Goal: Task Accomplishment & Management: Manage account settings

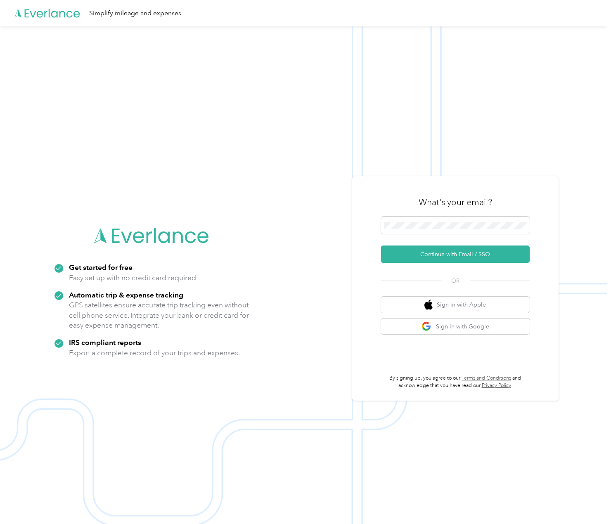
click at [492, 336] on div "What's your email? Continue with Email / SSO OR Sign in with Apple Sign in with…" at bounding box center [455, 288] width 149 height 201
click at [477, 327] on button "Sign in with Google" at bounding box center [455, 327] width 149 height 16
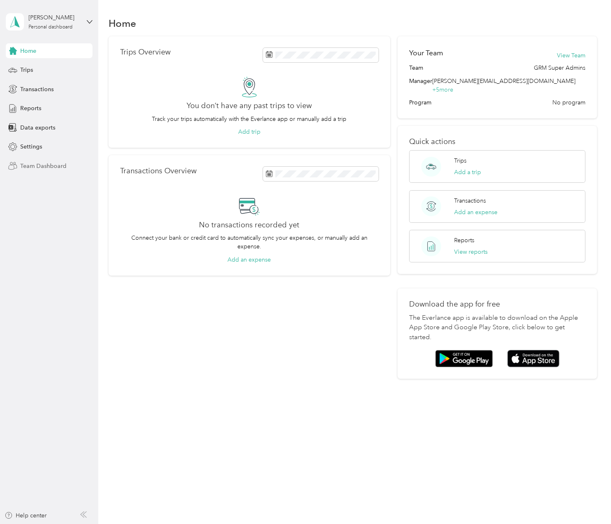
click at [51, 168] on span "Team Dashboard" at bounding box center [43, 166] width 46 height 9
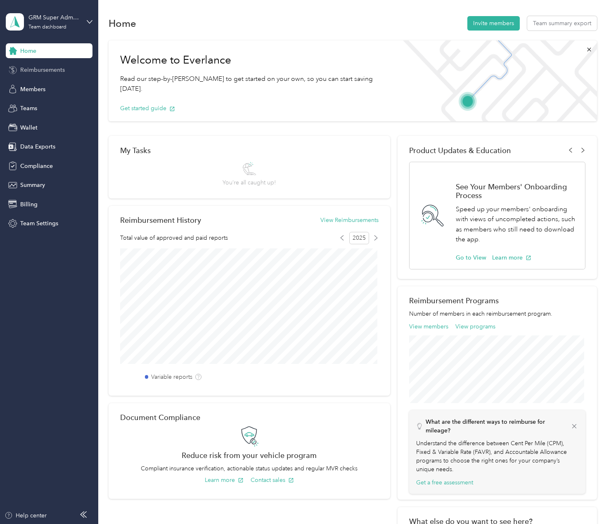
click at [45, 72] on span "Reimbursements" at bounding box center [42, 70] width 45 height 9
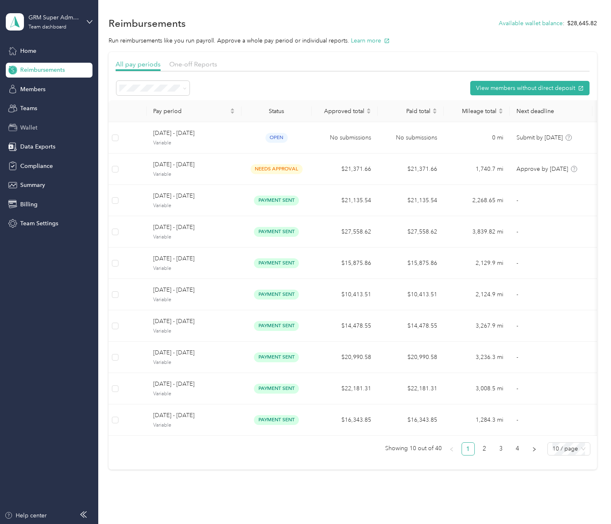
click at [52, 123] on div "Wallet" at bounding box center [49, 127] width 87 height 15
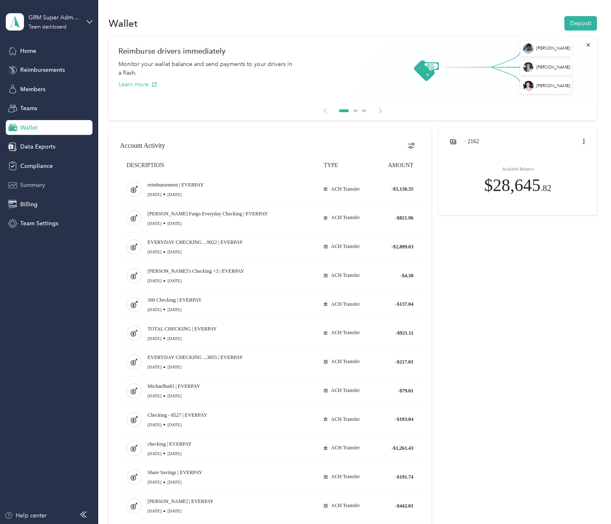
drag, startPoint x: 412, startPoint y: 199, endPoint x: 90, endPoint y: 188, distance: 322.6
click at [90, 187] on section "GRM Super Admins Team dashboard Home Reimbursements Members Teams Wallet Data E…" at bounding box center [303, 262] width 607 height 524
click at [487, 258] on div at bounding box center [353, 384] width 488 height 513
